Goal: Information Seeking & Learning: Learn about a topic

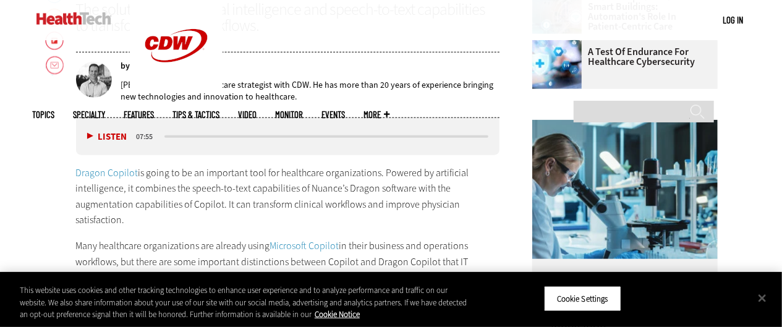
scroll to position [371, 0]
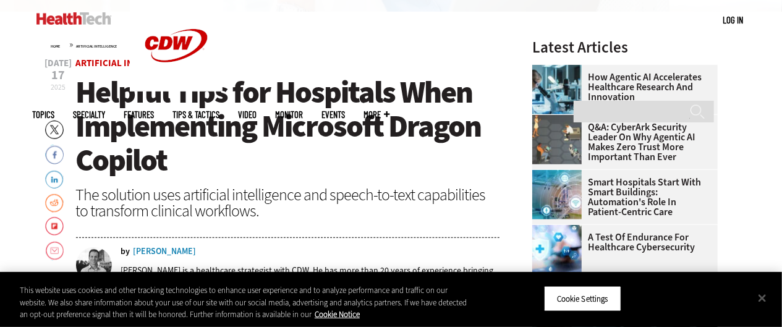
click at [536, 90] on img at bounding box center [556, 89] width 49 height 49
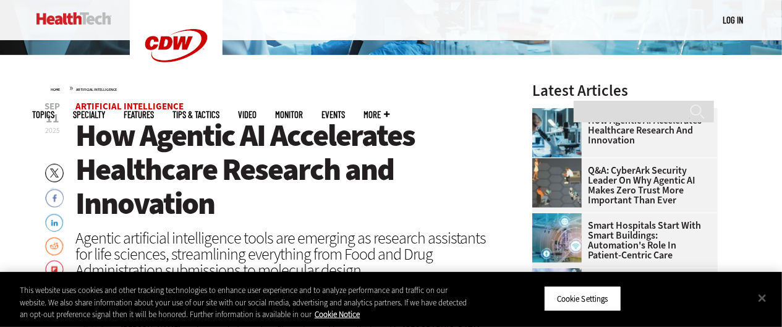
scroll to position [309, 0]
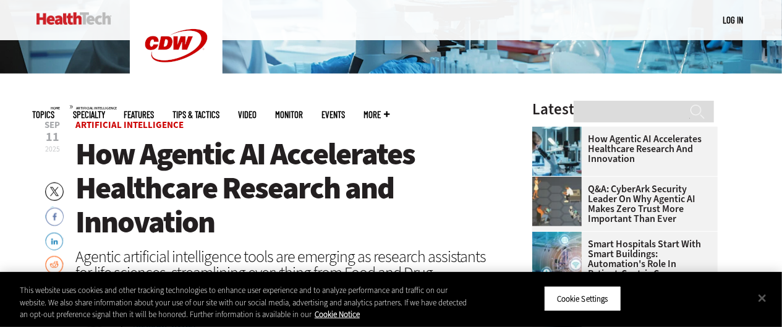
click at [354, 95] on ul "Topics Specialty Features Tips & Tactics Video MonITor Events More Search" at bounding box center [221, 115] width 376 height 40
click at [121, 14] on div "MENU Log in Mobile menu Topics Artificial Intelligence Cloud Data Analytics Dat…" at bounding box center [391, 20] width 717 height 40
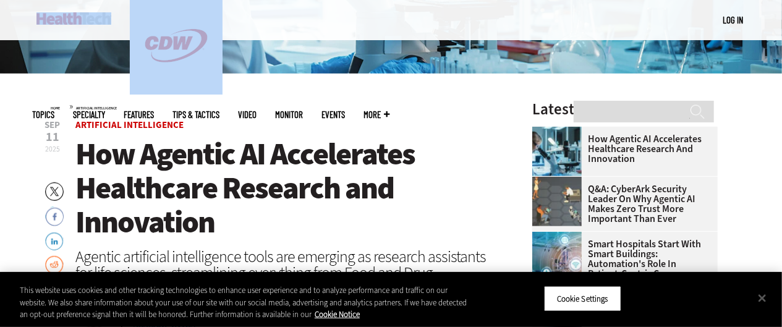
click at [122, 14] on div "MENU Log in Mobile menu Topics Artificial Intelligence Cloud Data Analytics Dat…" at bounding box center [391, 20] width 717 height 40
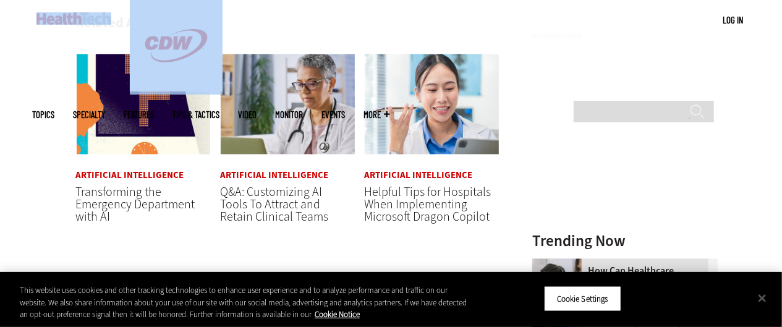
scroll to position [1237, 0]
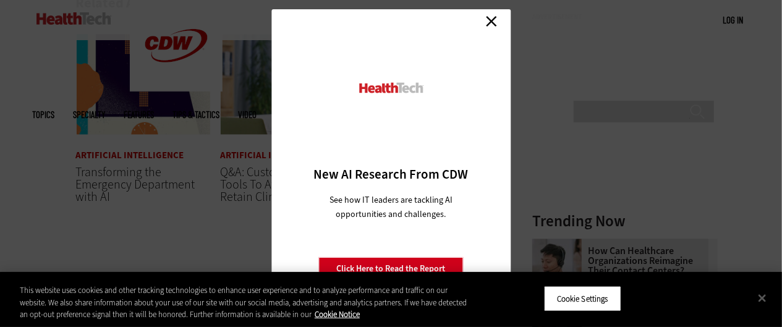
drag, startPoint x: 502, startPoint y: 28, endPoint x: 498, endPoint y: 15, distance: 13.5
click at [502, 27] on div "Close New AI Research From CDW See how IT leaders are tackling AI opportunities…" at bounding box center [390, 163] width 239 height 309
click at [494, 16] on link "Close" at bounding box center [491, 21] width 19 height 19
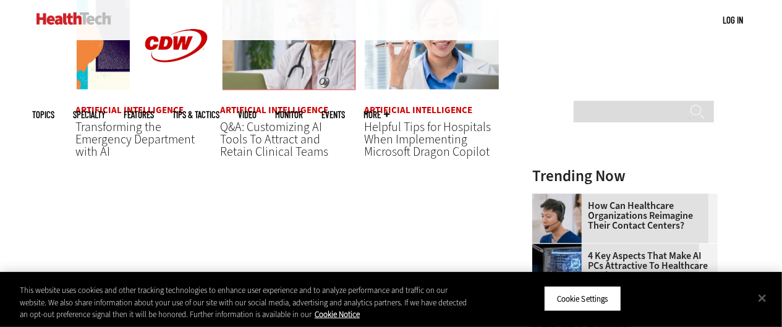
scroll to position [1281, 0]
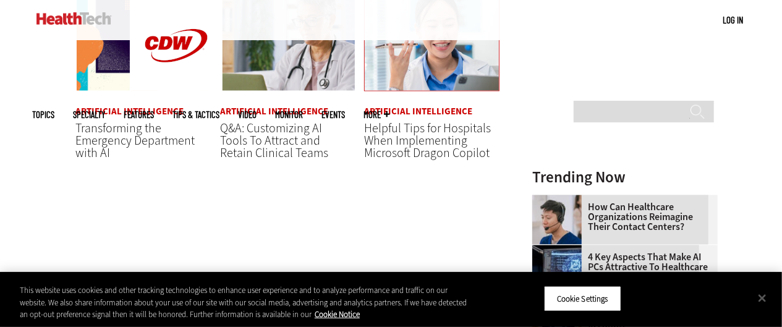
click at [451, 81] on img at bounding box center [431, 40] width 135 height 102
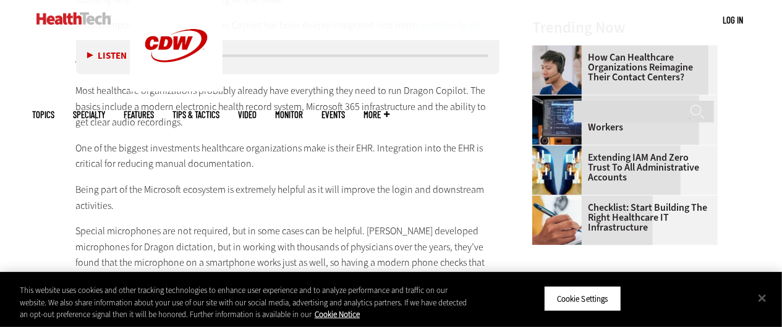
scroll to position [1484, 0]
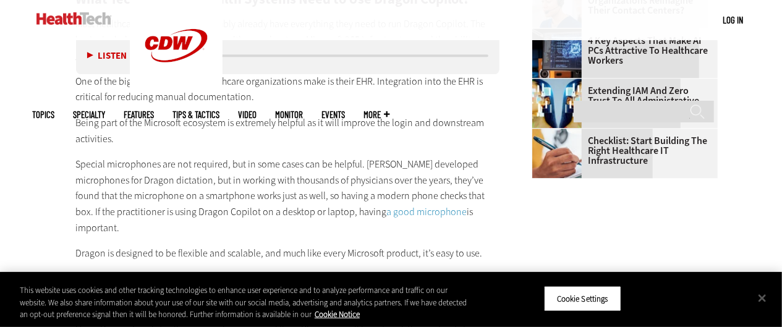
click at [564, 148] on img at bounding box center [556, 153] width 49 height 49
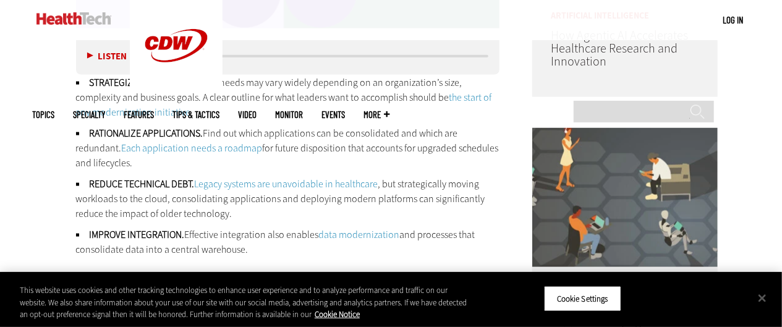
scroll to position [804, 0]
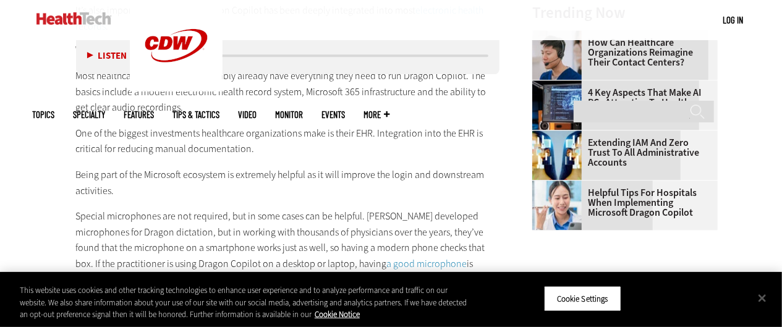
scroll to position [1422, 0]
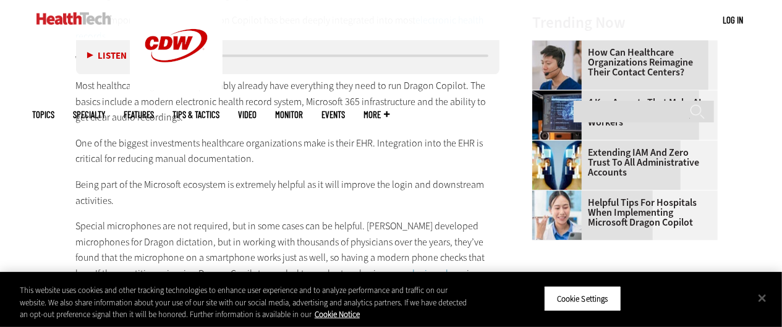
click at [562, 173] on img at bounding box center [556, 164] width 49 height 49
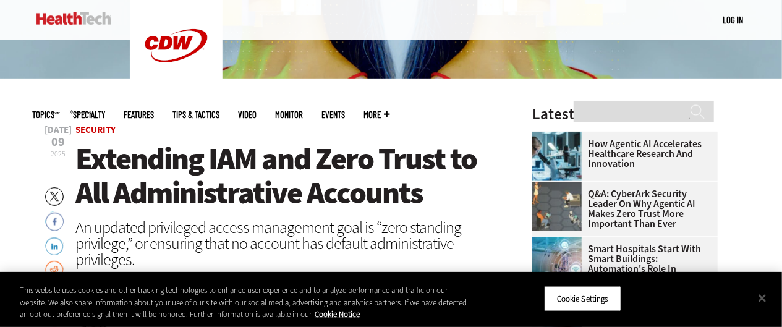
scroll to position [309, 0]
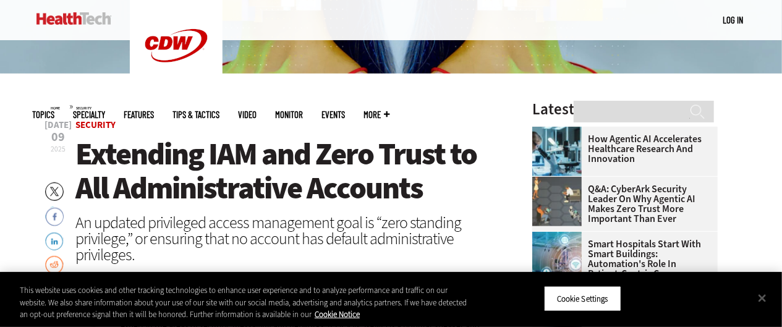
click at [555, 157] on img at bounding box center [556, 151] width 49 height 49
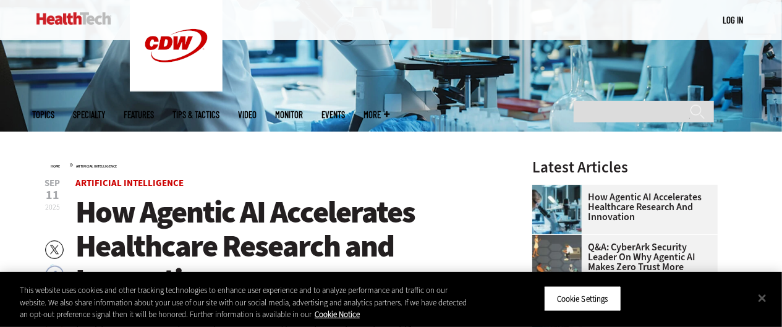
scroll to position [371, 0]
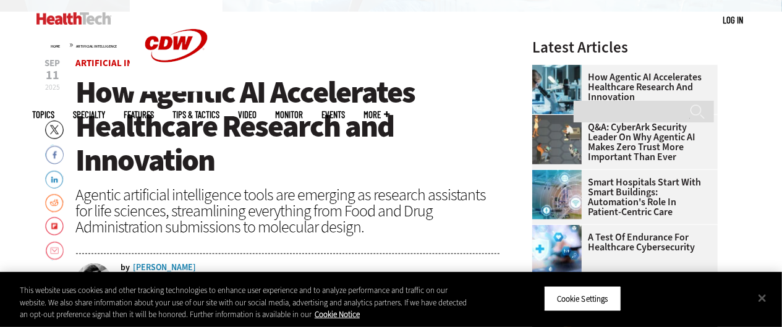
click at [565, 79] on img at bounding box center [556, 89] width 49 height 49
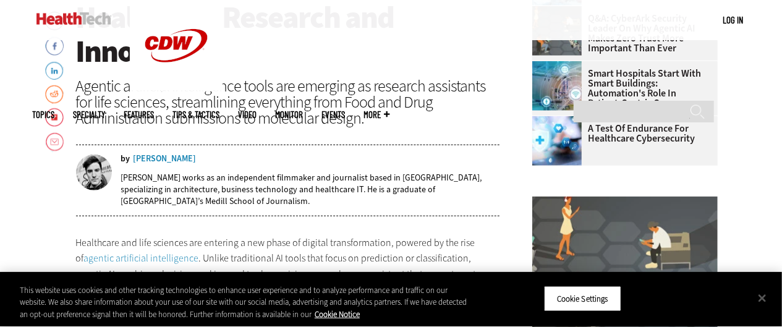
scroll to position [495, 0]
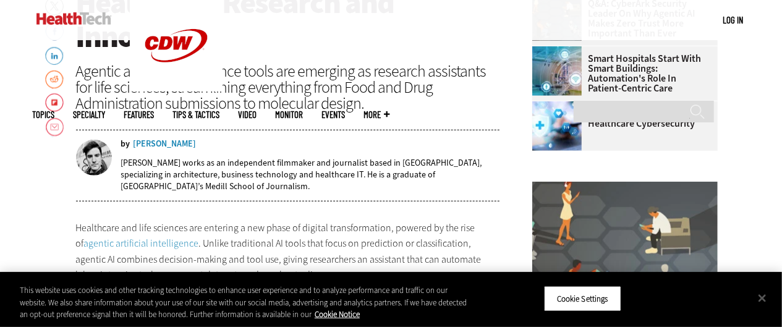
click at [557, 89] on img at bounding box center [556, 70] width 49 height 49
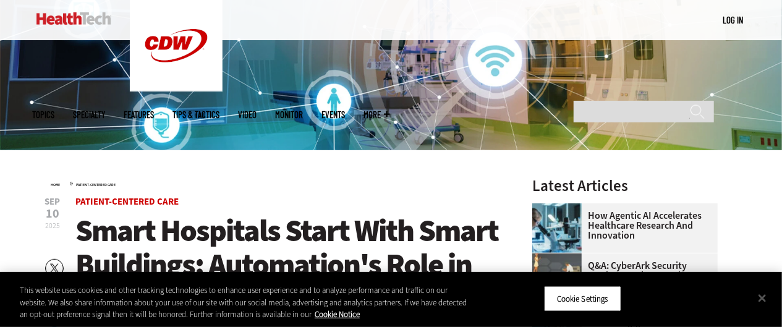
scroll to position [309, 0]
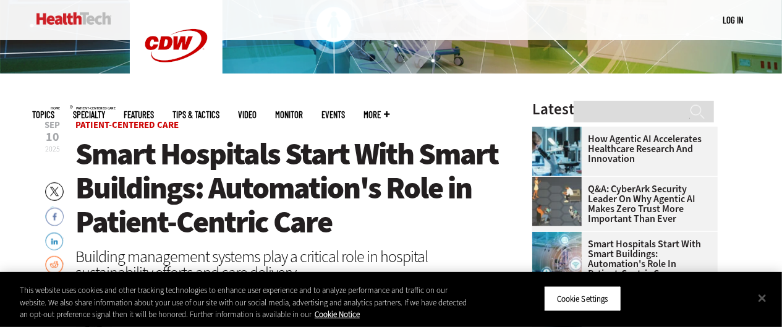
click at [552, 147] on img at bounding box center [556, 151] width 49 height 49
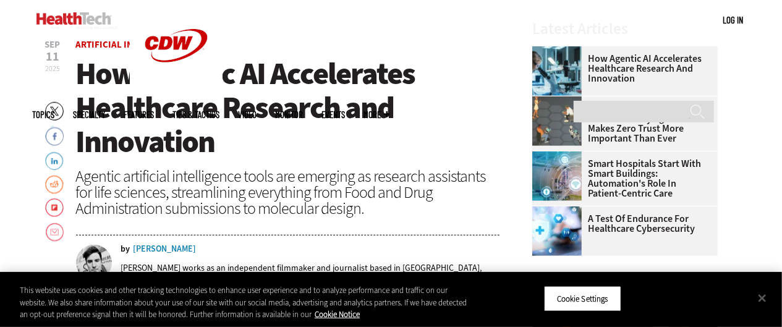
scroll to position [371, 0]
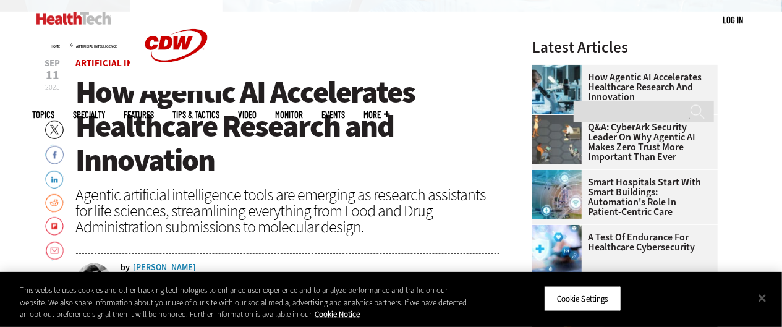
click at [564, 139] on img at bounding box center [556, 139] width 49 height 49
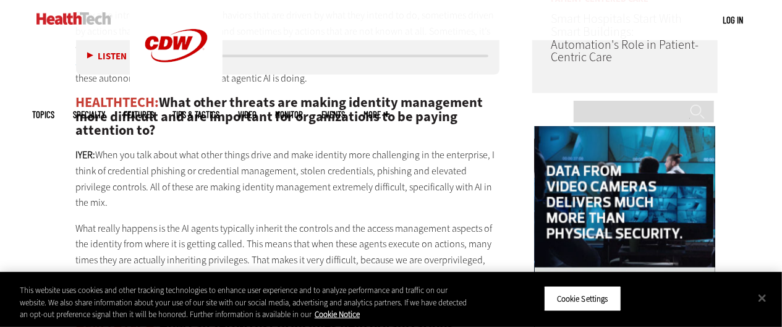
scroll to position [1237, 0]
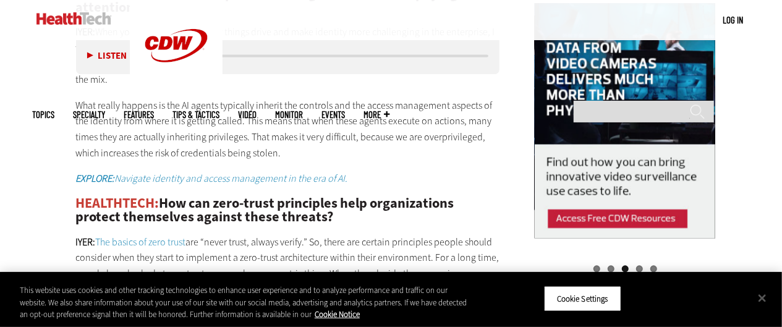
click at [637, 74] on img at bounding box center [625, 121] width 181 height 237
